Goal: Task Accomplishment & Management: Use online tool/utility

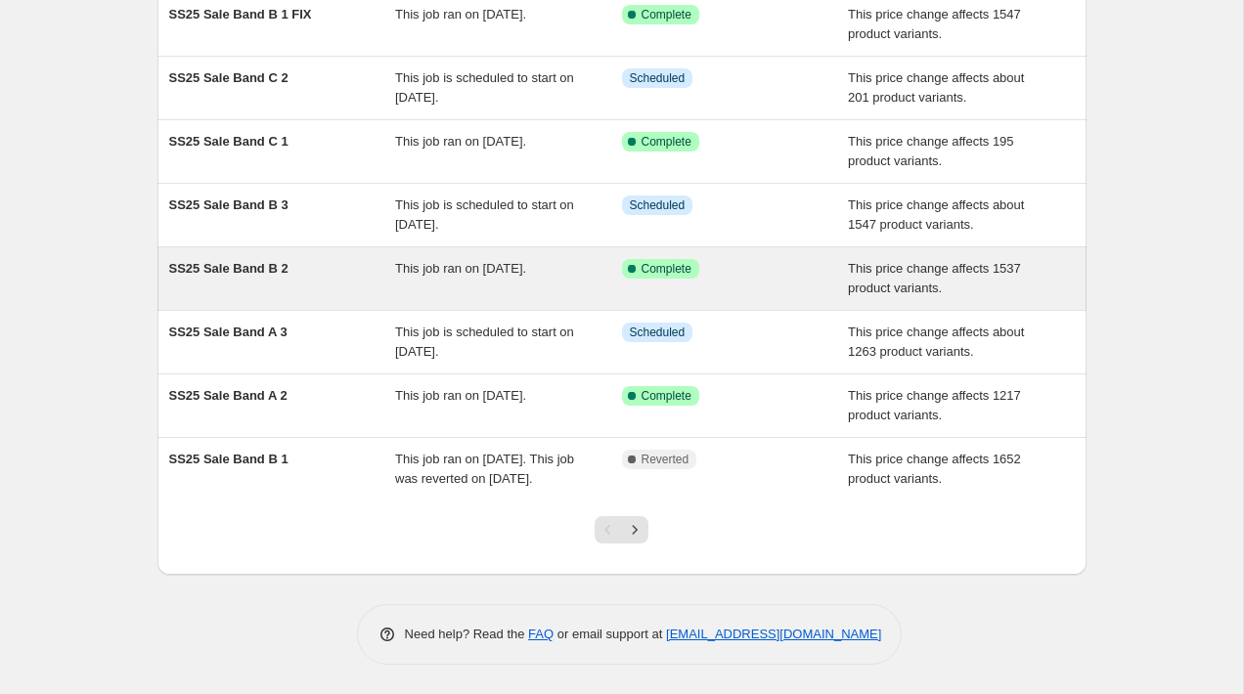
scroll to position [312, 0]
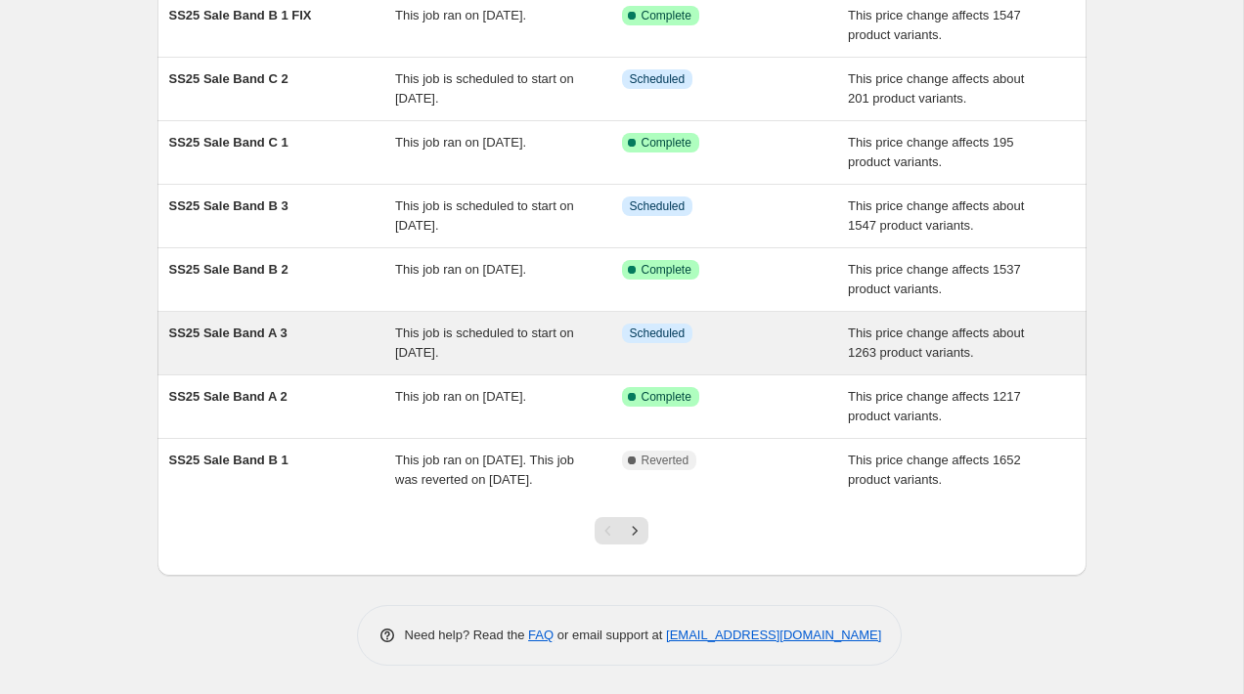
click at [269, 332] on span "SS25 Sale Band A 3" at bounding box center [228, 333] width 118 height 15
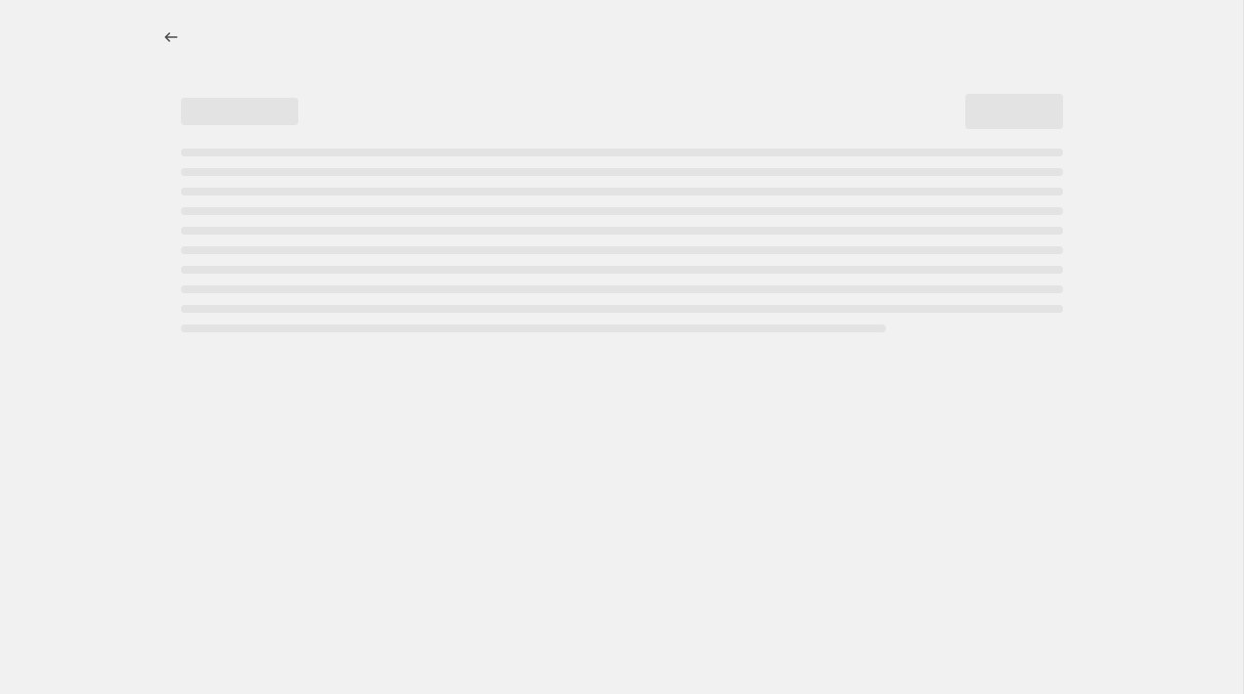
select select "pcap"
select select "no_change"
select select "title"
select select "not_equal"
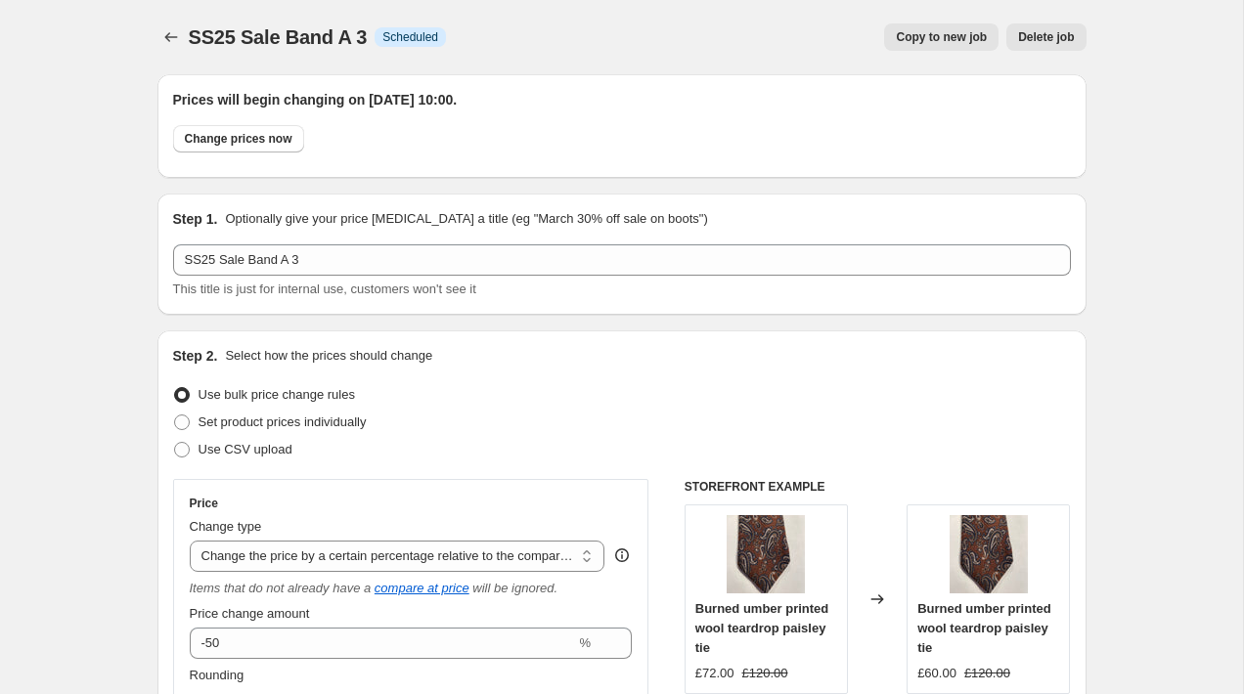
select select "tag"
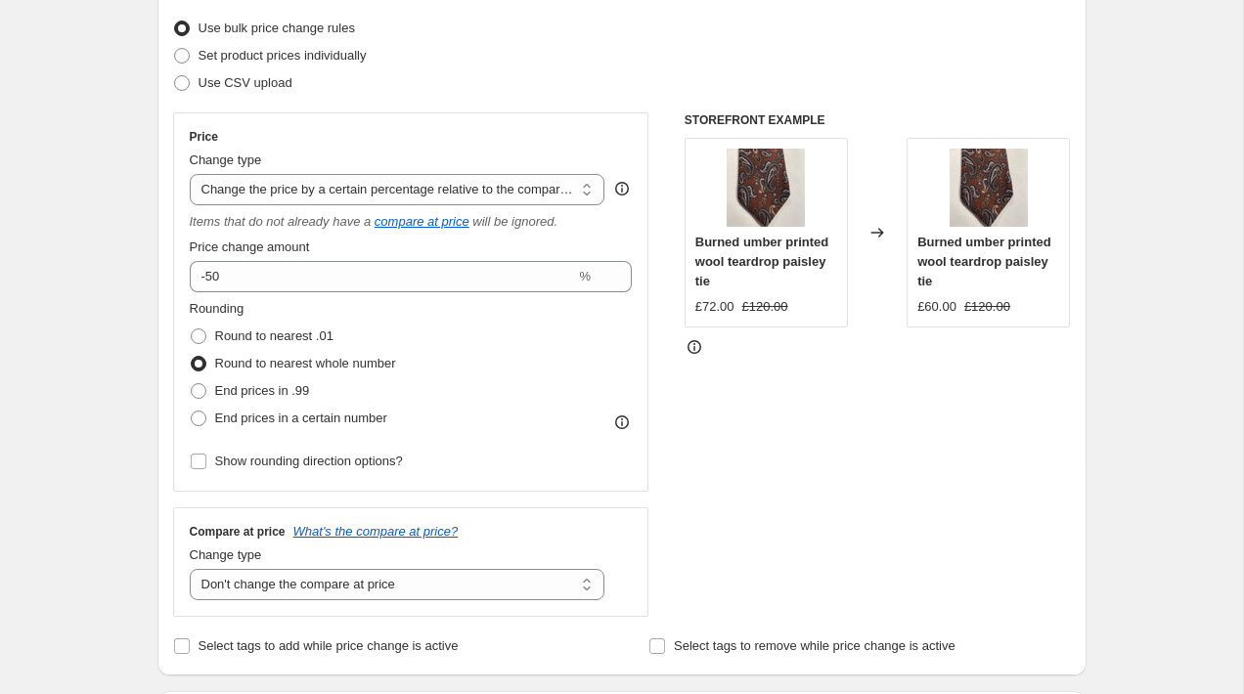
scroll to position [334, 0]
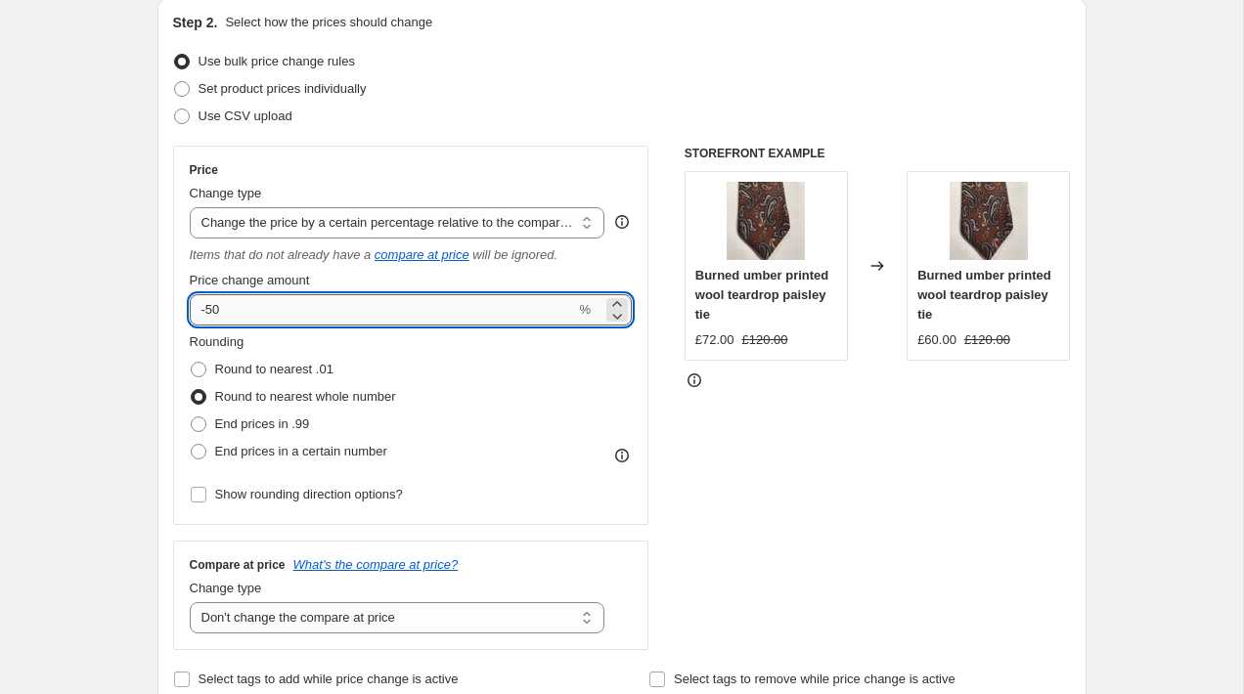
click at [303, 301] on input "-50" at bounding box center [383, 309] width 386 height 31
type input "-5"
type input "-60"
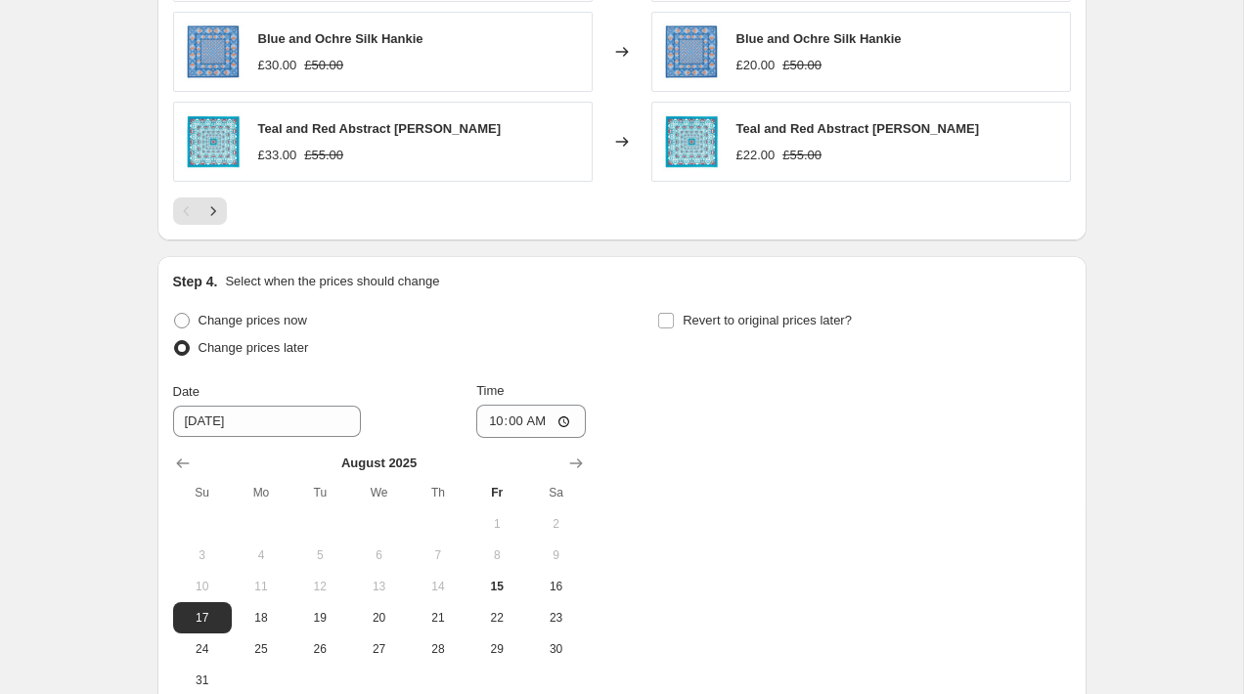
scroll to position [2035, 0]
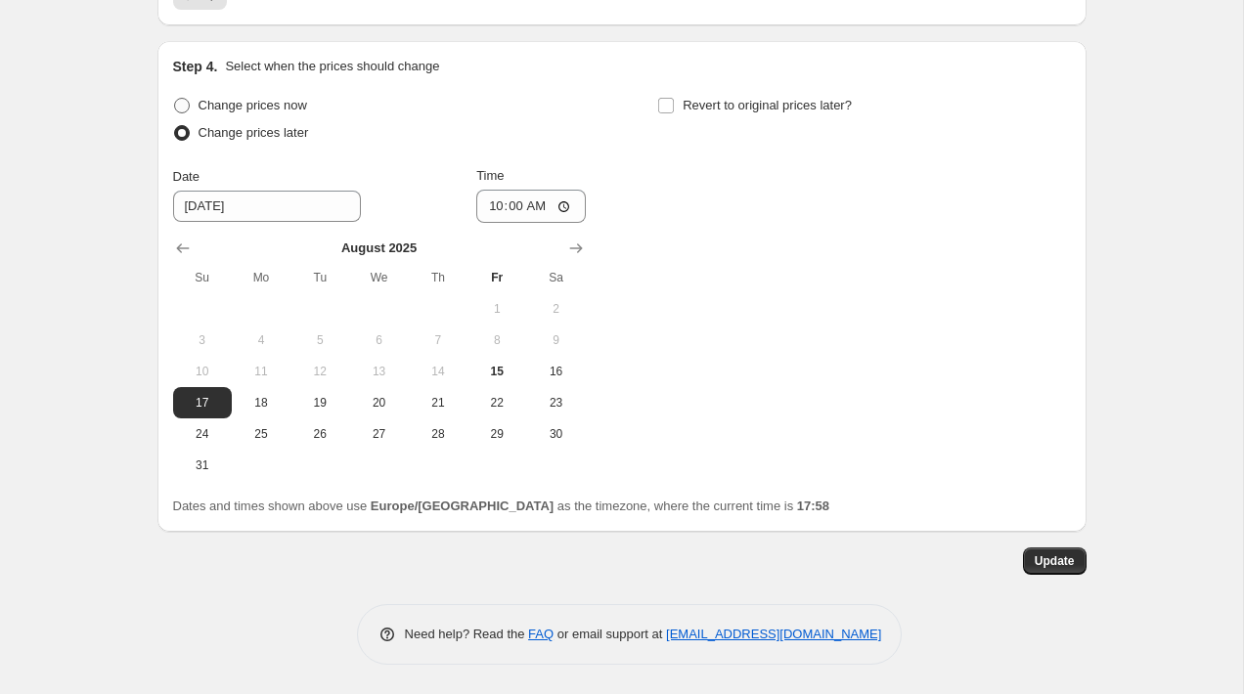
click at [212, 103] on span "Change prices now" at bounding box center [253, 105] width 109 height 15
click at [175, 99] on input "Change prices now" at bounding box center [174, 98] width 1 height 1
radio input "true"
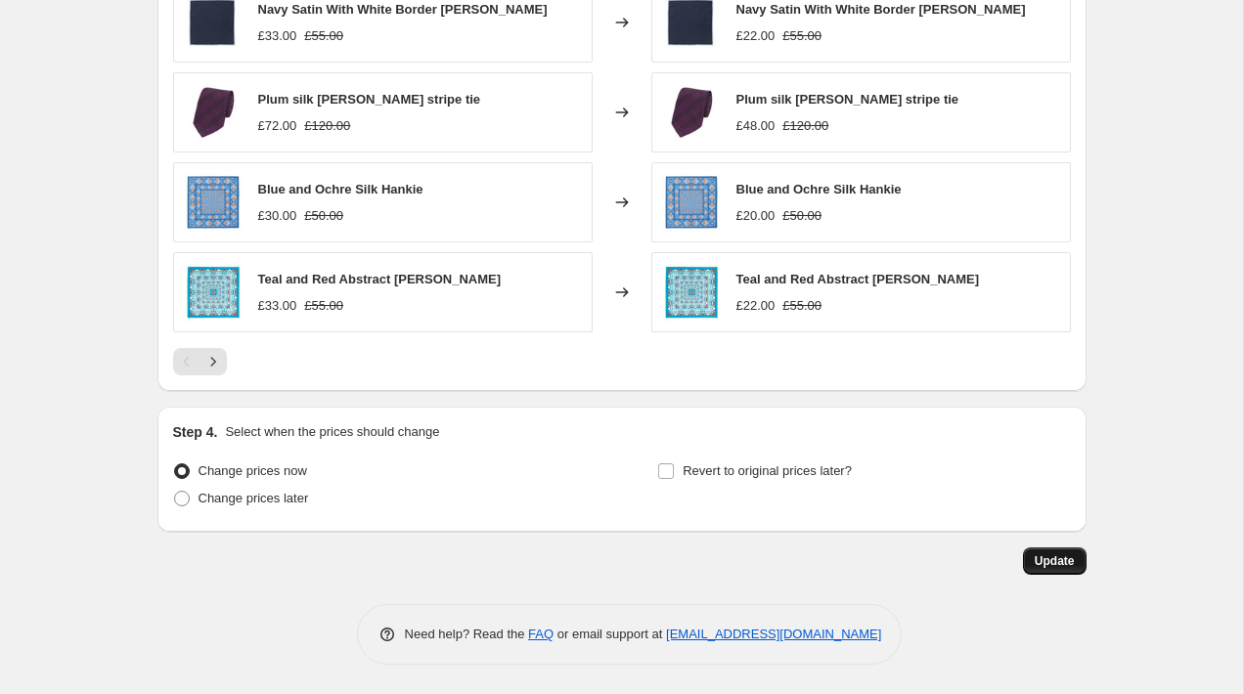
click at [1075, 565] on button "Update" at bounding box center [1055, 561] width 64 height 27
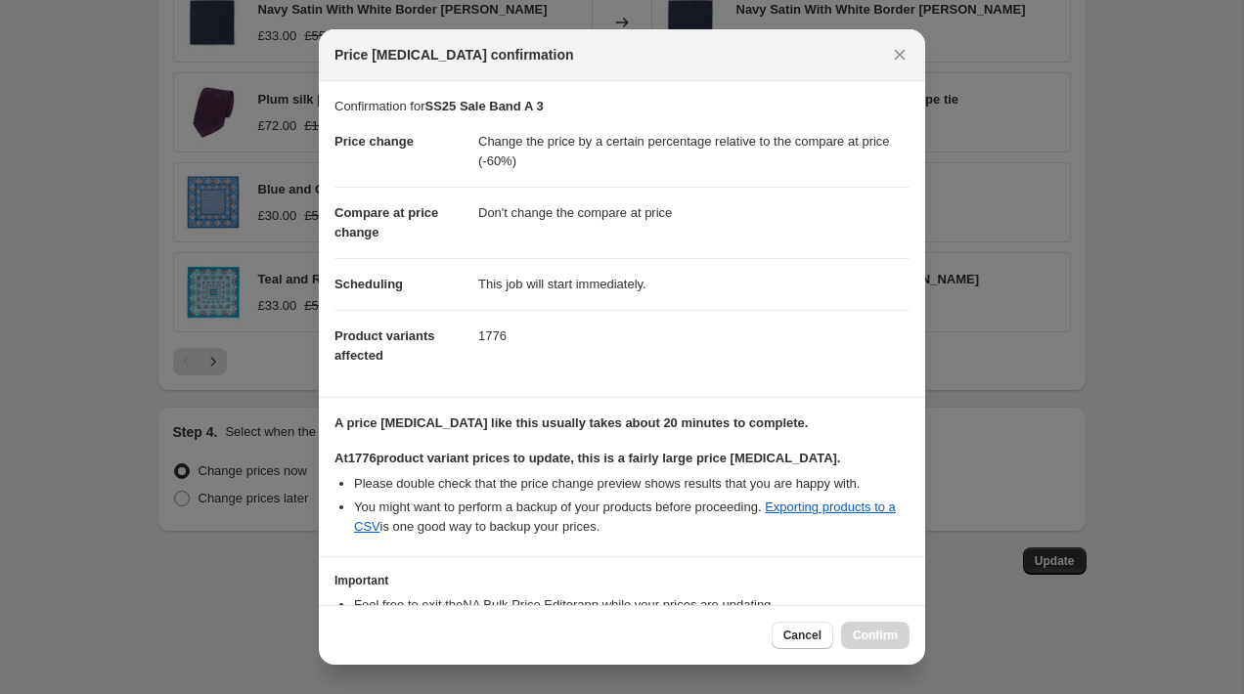
scroll to position [136, 0]
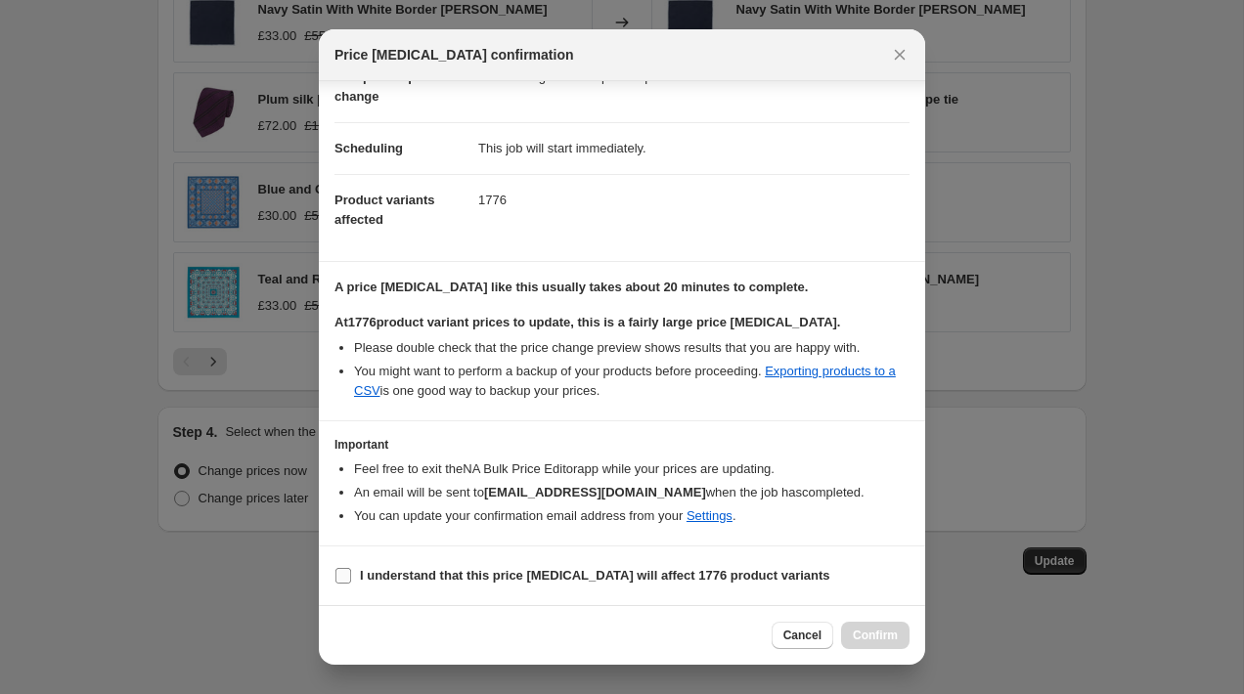
click at [504, 577] on b "I understand that this price change job will affect 1776 product variants" at bounding box center [595, 575] width 470 height 15
click at [351, 577] on input "I understand that this price change job will affect 1776 product variants" at bounding box center [344, 576] width 16 height 16
checkbox input "true"
click at [901, 631] on button "Confirm" at bounding box center [875, 635] width 68 height 27
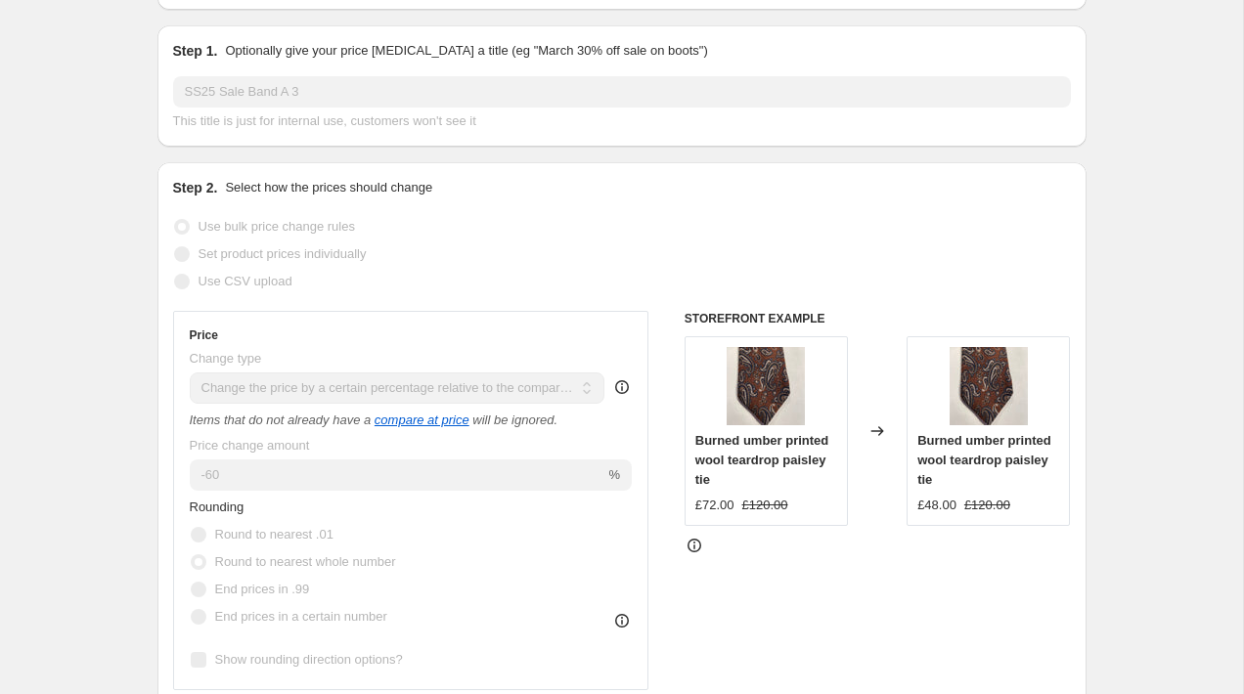
scroll to position [0, 0]
